Goal: Task Accomplishment & Management: Manage account settings

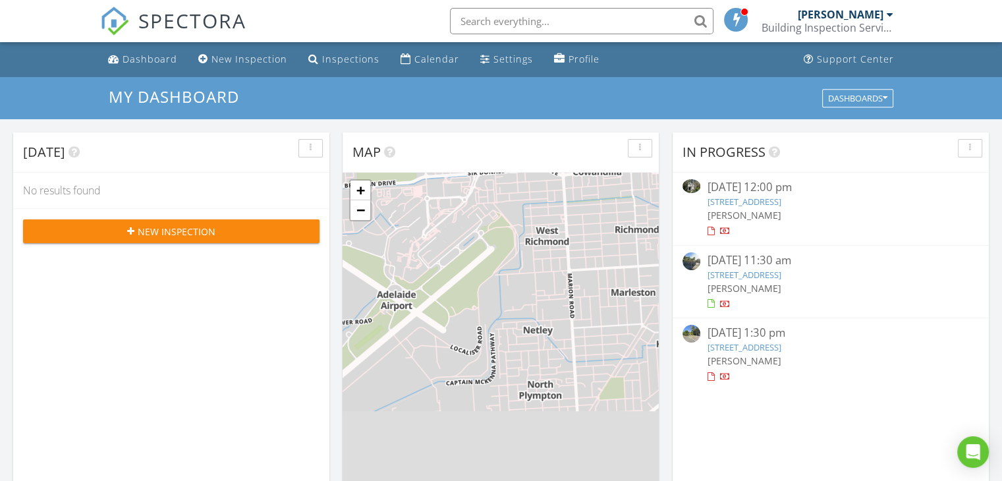
click at [732, 272] on link "757 The Entrance Rd, Wamberal, NSW 2260" at bounding box center [744, 275] width 74 height 12
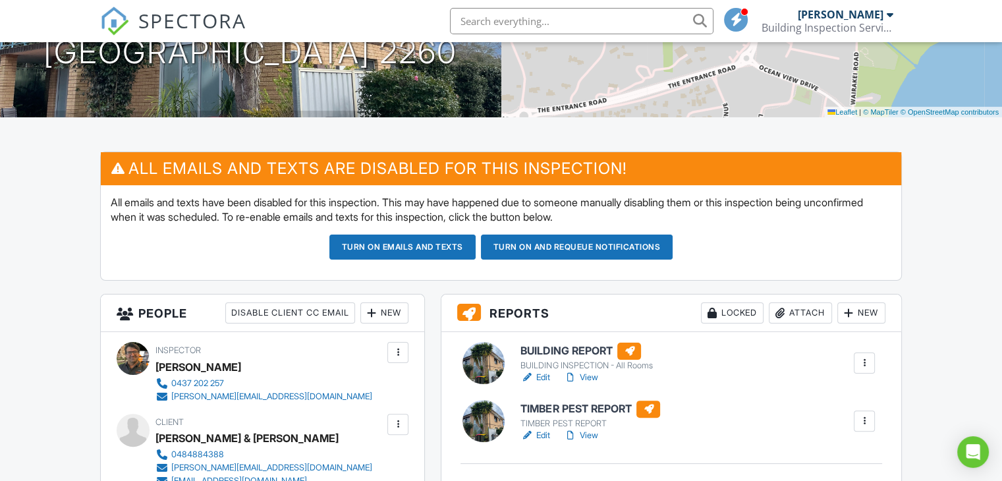
scroll to position [264, 0]
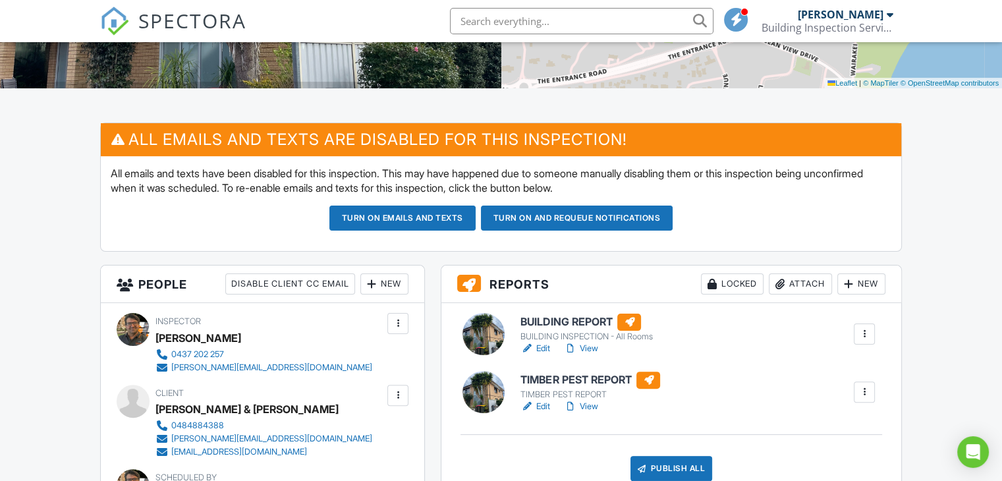
click at [583, 348] on link "View" at bounding box center [581, 348] width 34 height 13
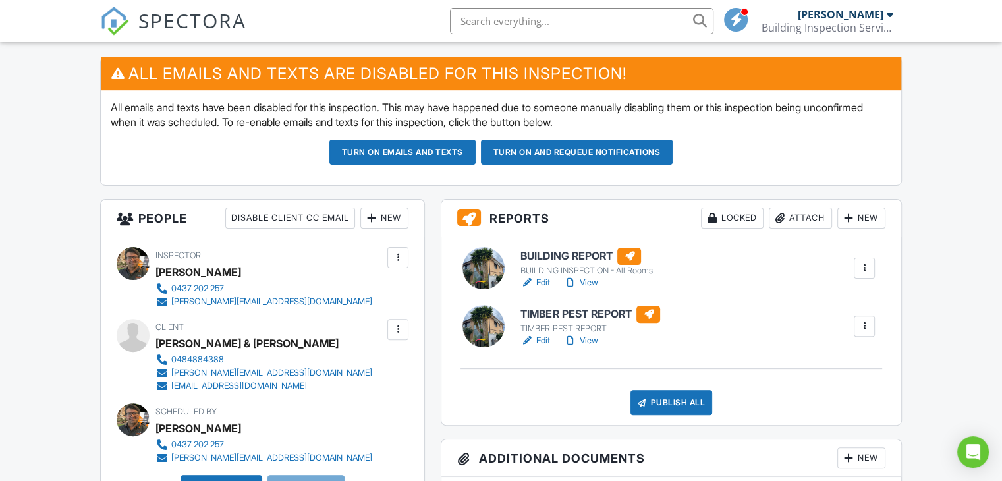
click at [661, 400] on div "Publish All" at bounding box center [672, 402] width 82 height 25
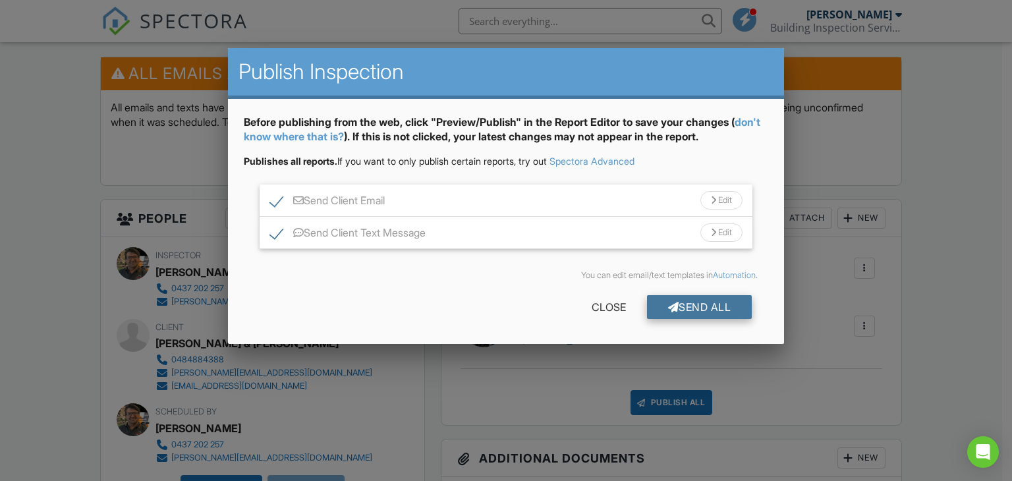
click at [702, 304] on div "Send All" at bounding box center [699, 307] width 105 height 24
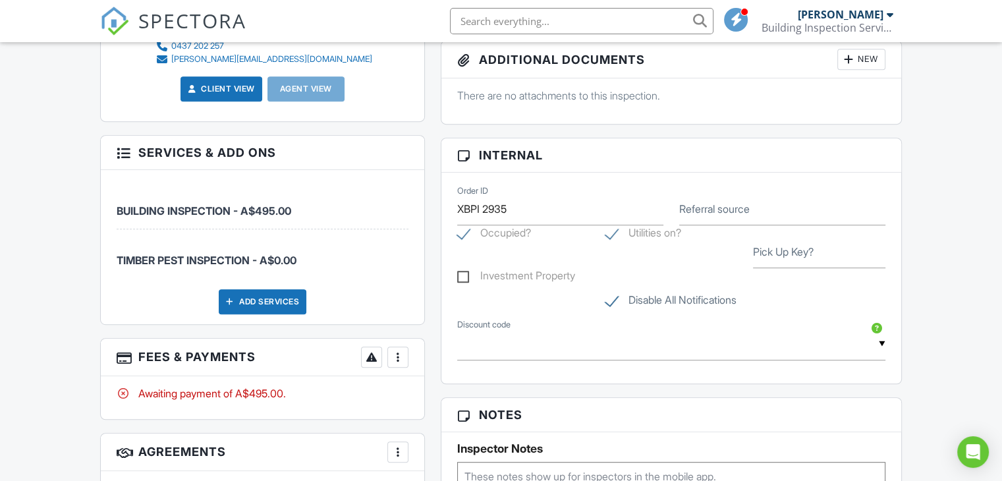
scroll to position [791, 0]
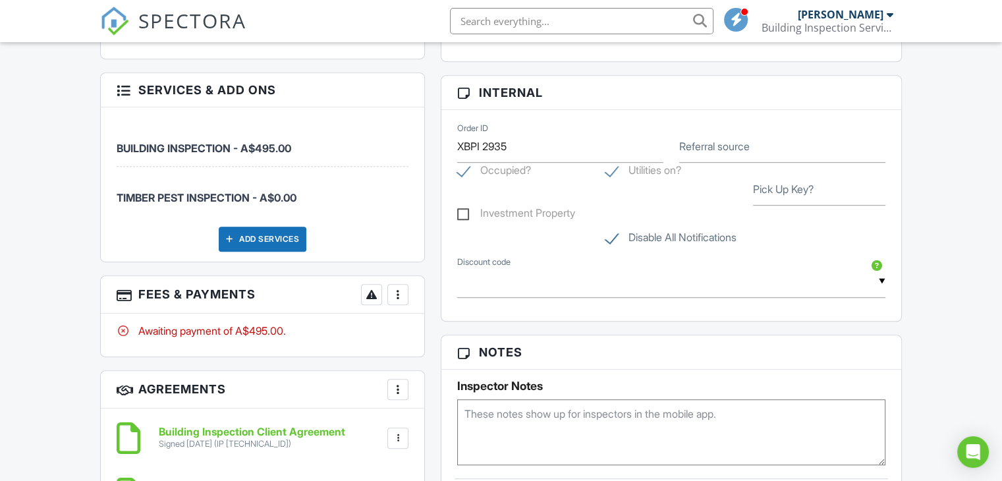
click at [395, 295] on div at bounding box center [397, 294] width 13 height 13
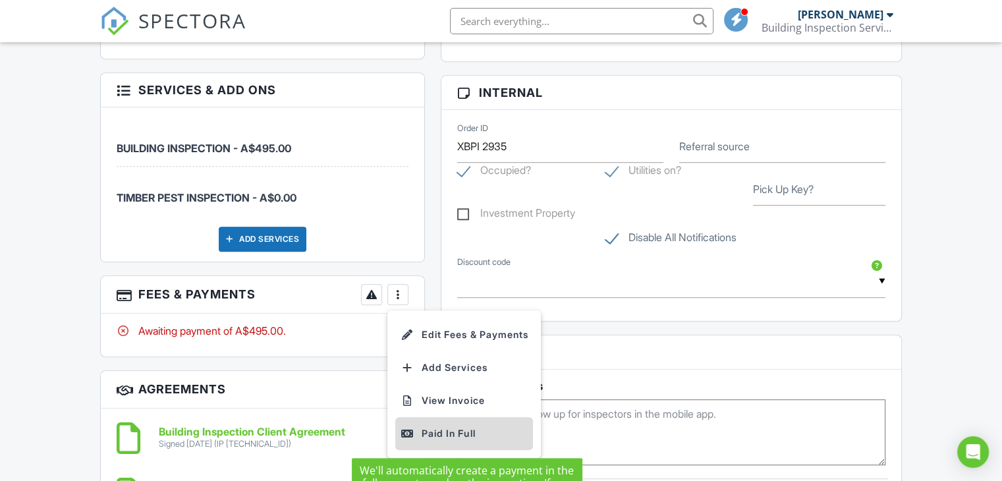
click at [458, 434] on div "Paid In Full" at bounding box center [464, 434] width 127 height 16
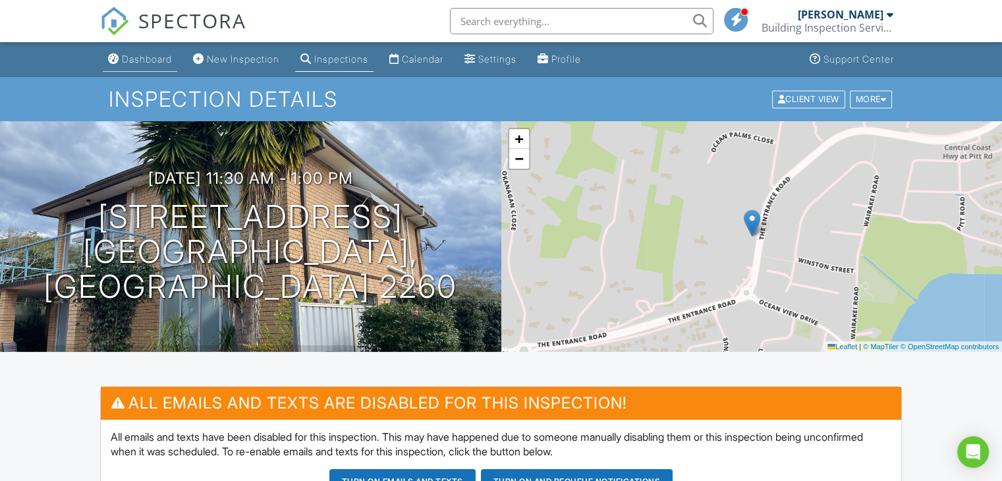
click at [142, 59] on div "Dashboard" at bounding box center [147, 58] width 50 height 11
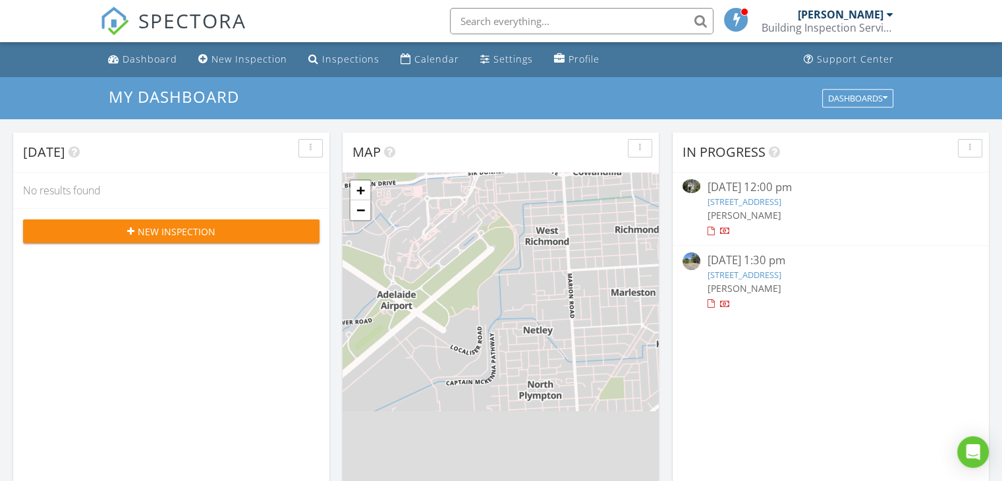
scroll to position [395, 0]
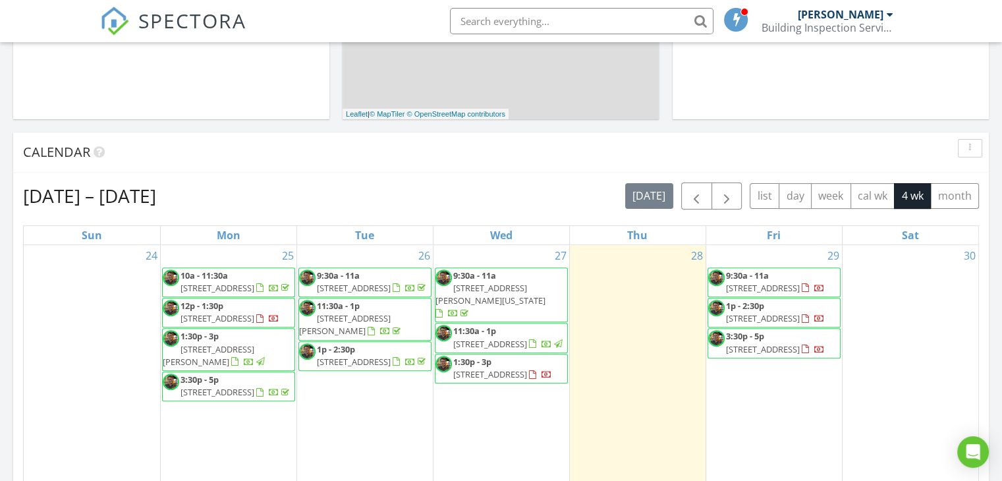
click at [800, 283] on span "[STREET_ADDRESS]" at bounding box center [763, 288] width 74 height 12
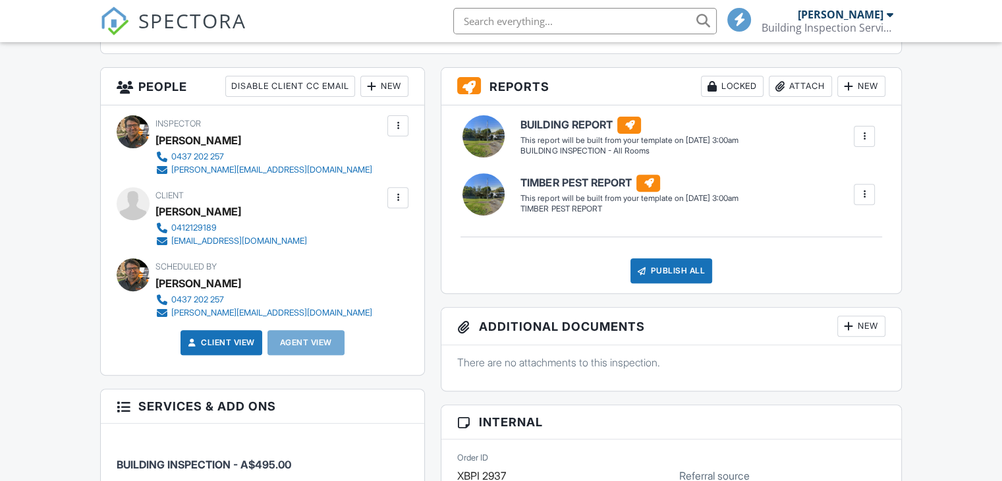
click at [398, 197] on div at bounding box center [397, 197] width 13 height 13
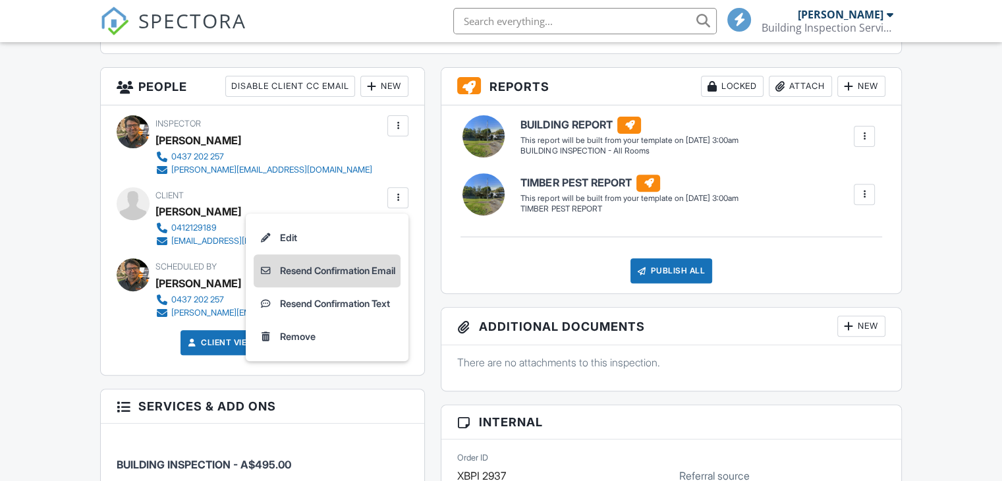
click at [345, 268] on li "Resend Confirmation Email" at bounding box center [327, 270] width 147 height 33
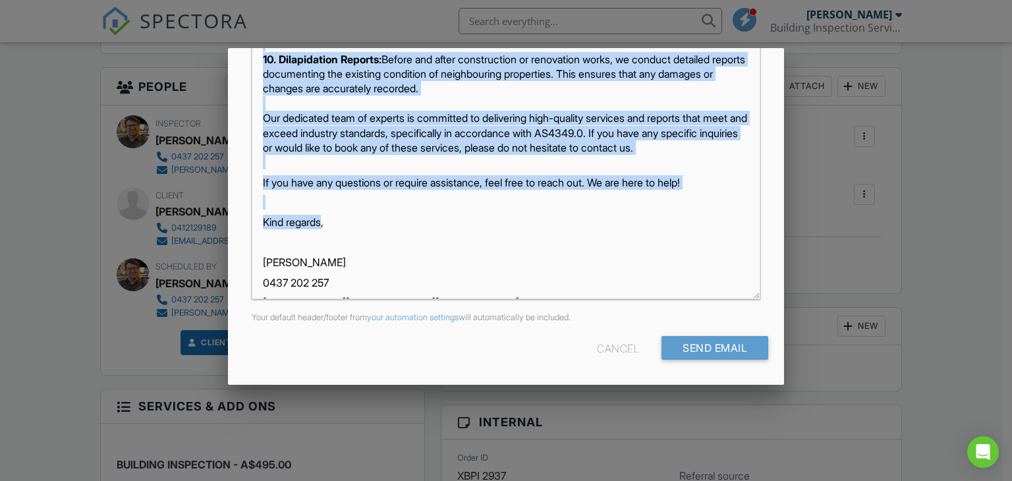
scroll to position [1059, 0]
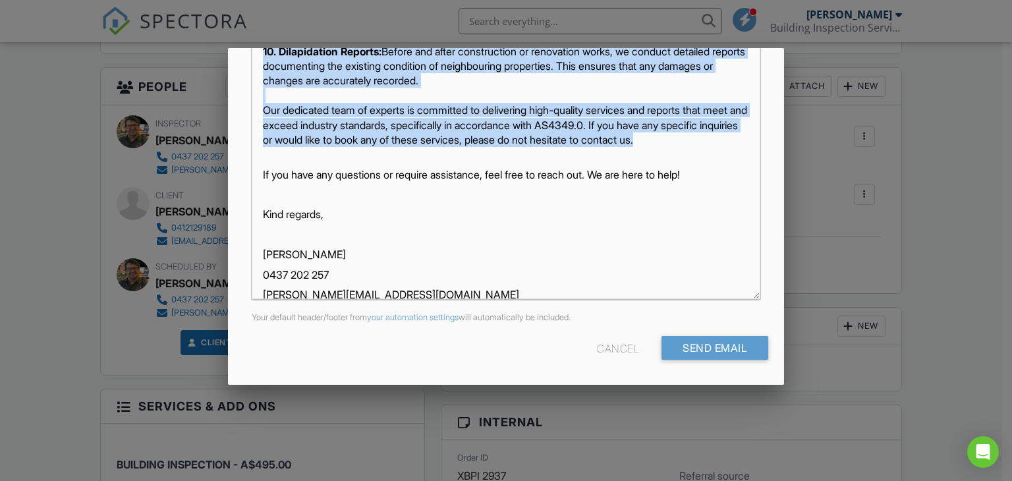
drag, startPoint x: 258, startPoint y: 61, endPoint x: 330, endPoint y: 217, distance: 171.7
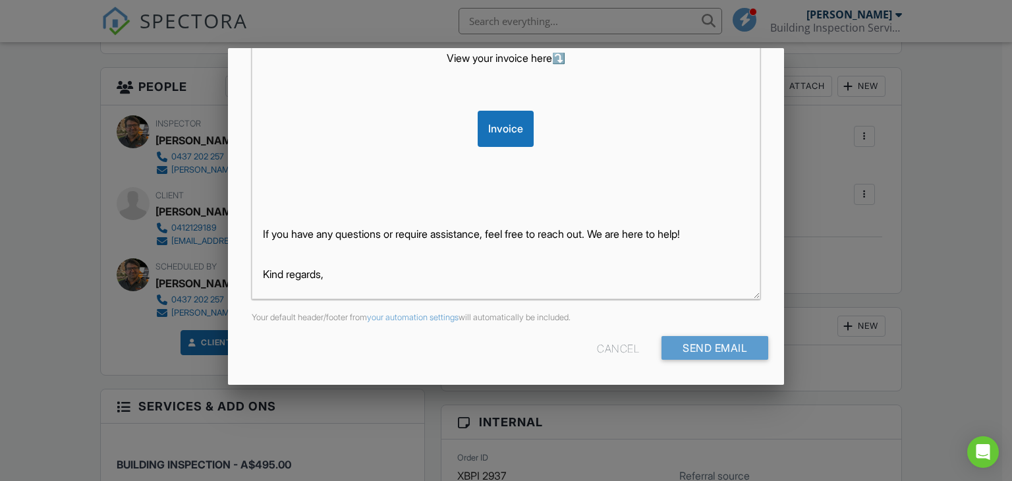
scroll to position [231, 0]
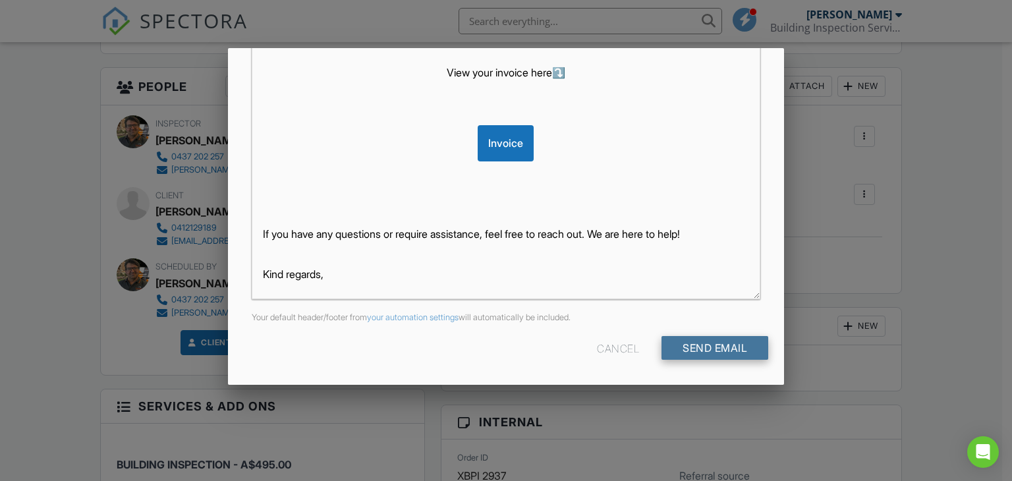
click at [709, 352] on input "Send Email" at bounding box center [715, 348] width 107 height 24
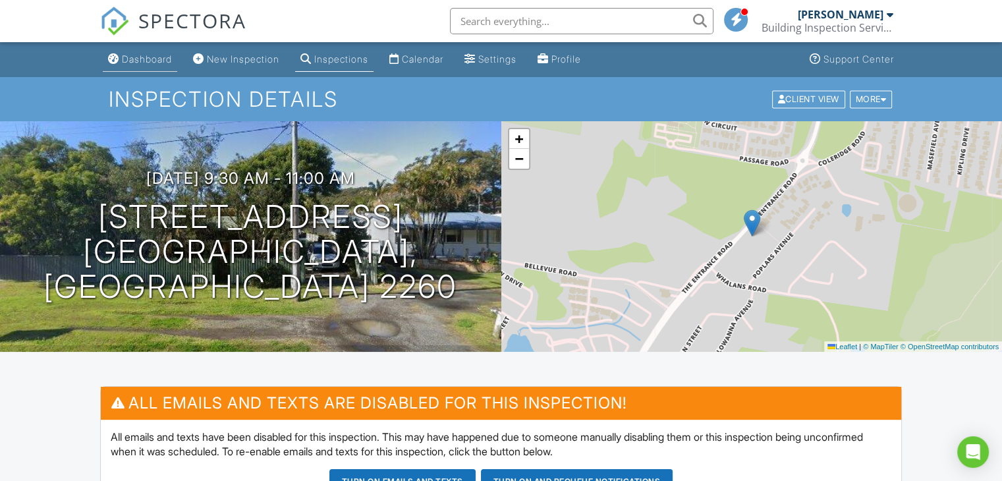
click at [154, 55] on div "Dashboard" at bounding box center [147, 58] width 50 height 11
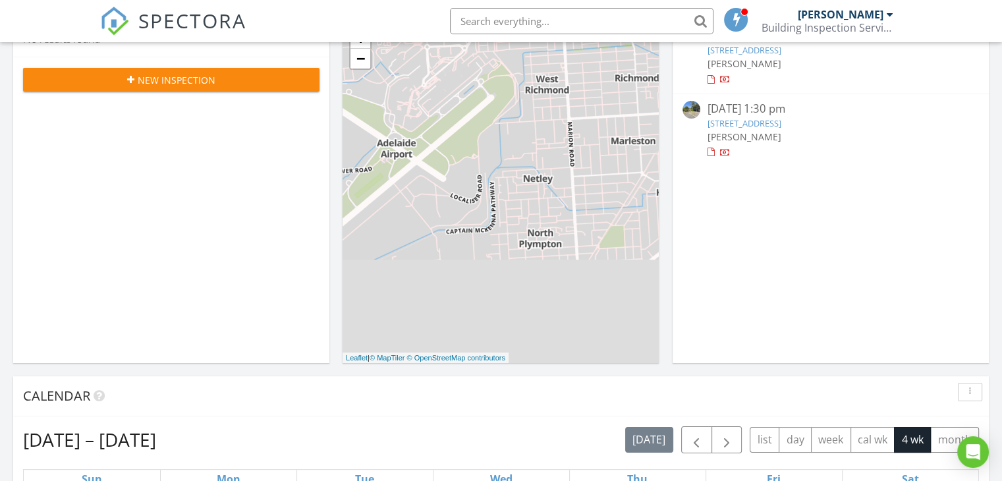
scroll to position [395, 0]
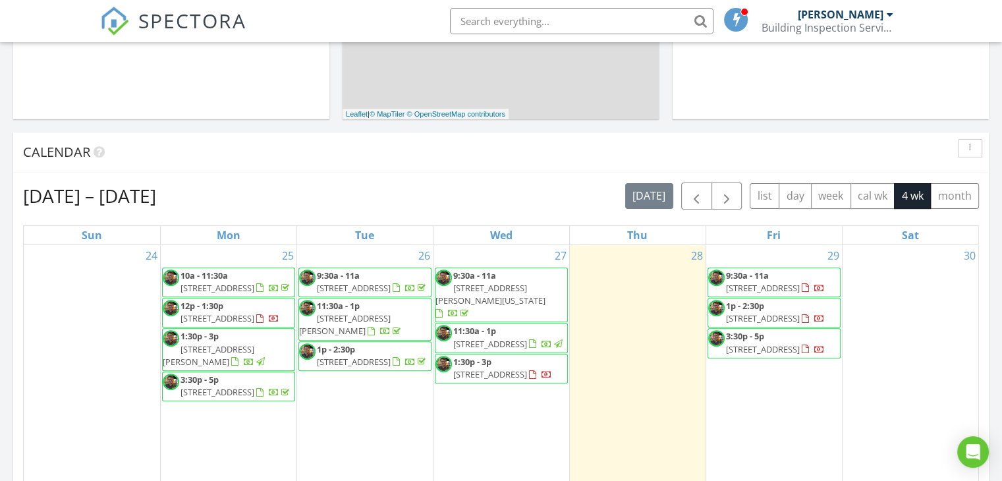
click at [776, 324] on span "[STREET_ADDRESS]" at bounding box center [763, 318] width 74 height 12
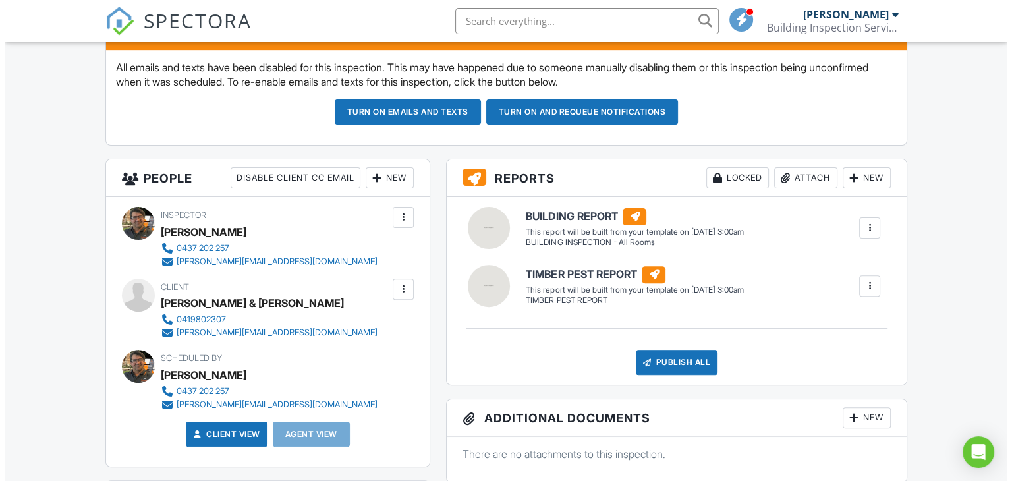
scroll to position [395, 0]
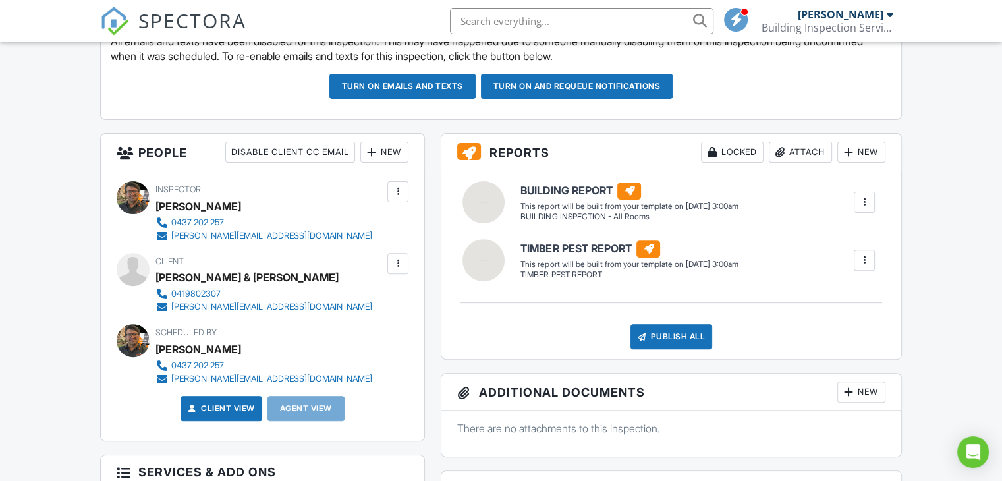
click at [399, 263] on div at bounding box center [397, 263] width 13 height 13
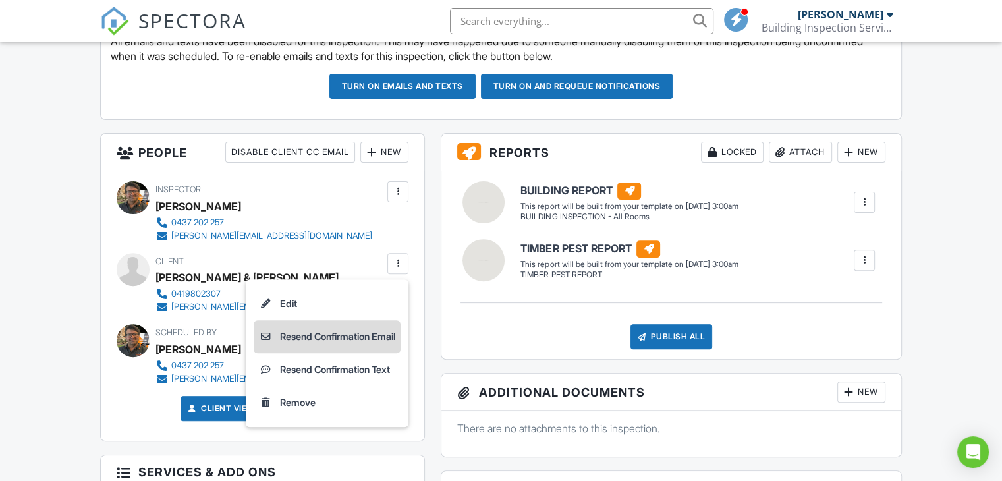
click at [337, 335] on li "Resend Confirmation Email" at bounding box center [327, 336] width 147 height 33
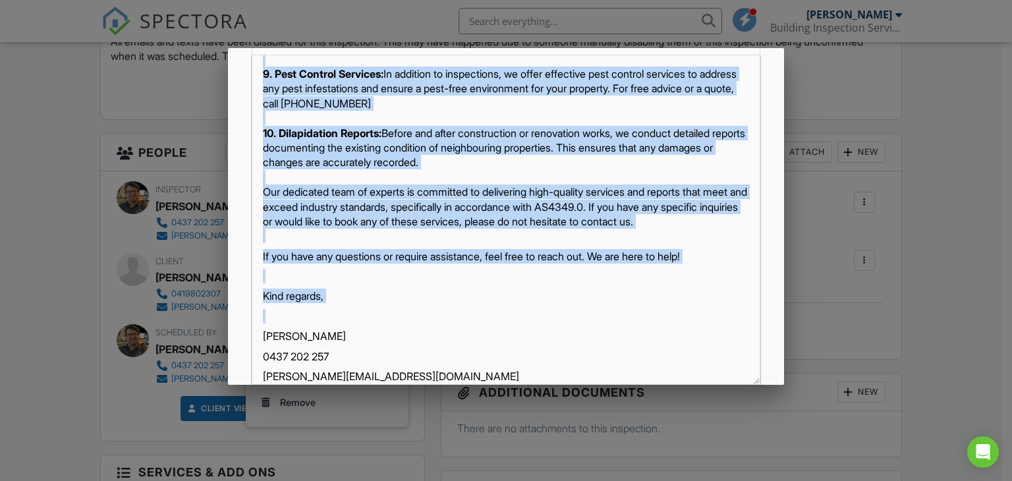
scroll to position [1093, 0]
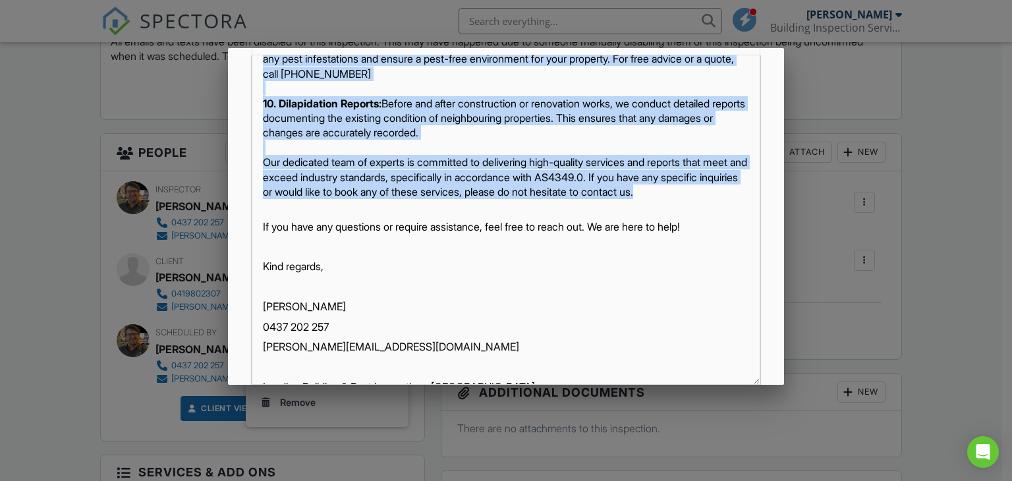
drag, startPoint x: 261, startPoint y: 148, endPoint x: 352, endPoint y: 267, distance: 149.5
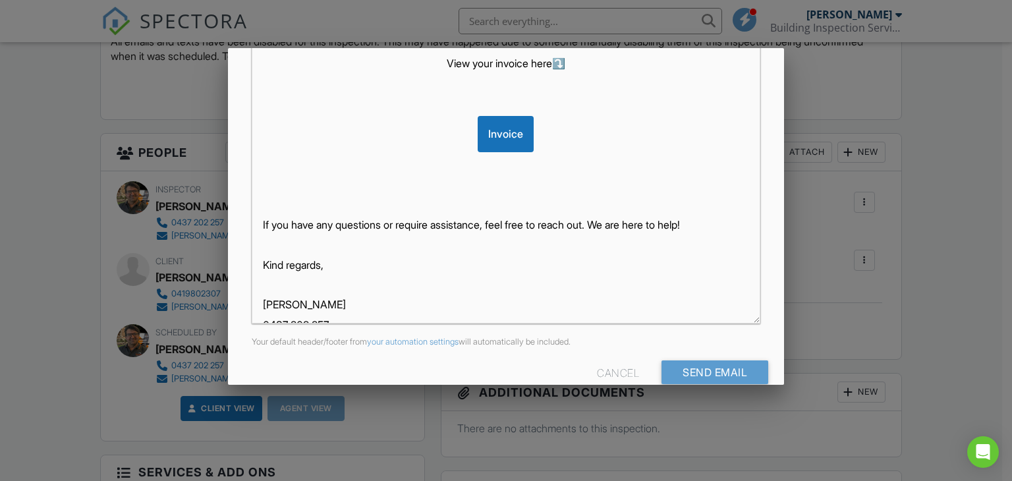
scroll to position [310, 0]
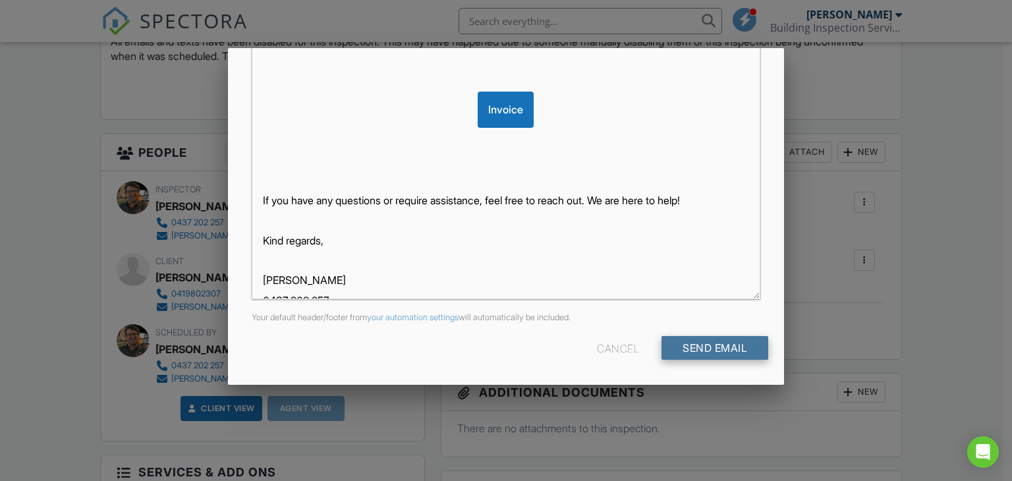
click at [703, 347] on input "Send Email" at bounding box center [715, 348] width 107 height 24
